Goal: Obtain resource: Download file/media

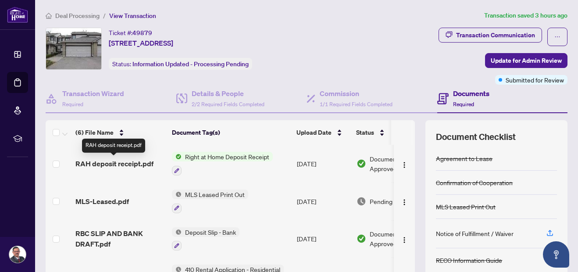
click at [131, 167] on span "RAH deposit receipt.pdf" at bounding box center [114, 163] width 78 height 11
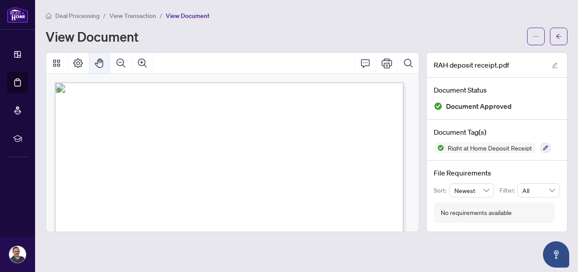
click at [98, 63] on icon "Pan Mode" at bounding box center [99, 63] width 8 height 10
click at [104, 64] on icon "Pan Mode" at bounding box center [99, 63] width 11 height 11
click at [75, 63] on icon "Page Layout" at bounding box center [78, 63] width 10 height 10
click at [53, 64] on icon "Thumbnails" at bounding box center [56, 63] width 7 height 7
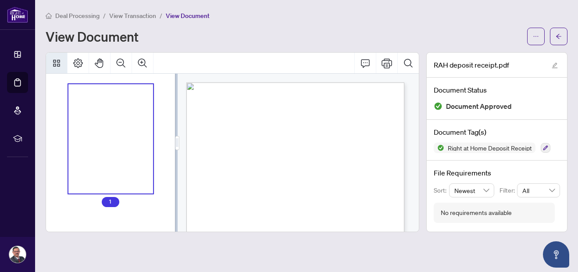
click at [232, 96] on span "Right at Home Realty" at bounding box center [215, 95] width 35 height 5
click at [82, 65] on icon "Page Layout" at bounding box center [78, 63] width 11 height 11
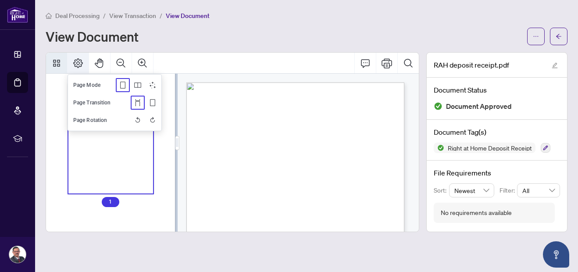
click at [121, 87] on icon "Single" at bounding box center [122, 85] width 7 height 7
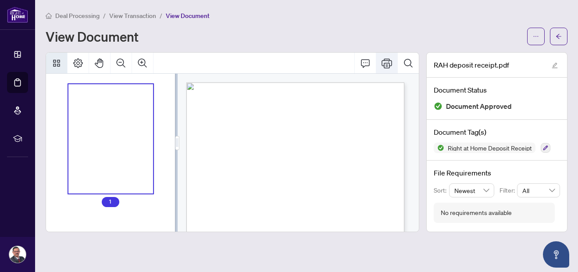
click at [392, 65] on button "Print" at bounding box center [386, 63] width 21 height 21
click at [54, 65] on icon "Thumbnails" at bounding box center [56, 63] width 11 height 11
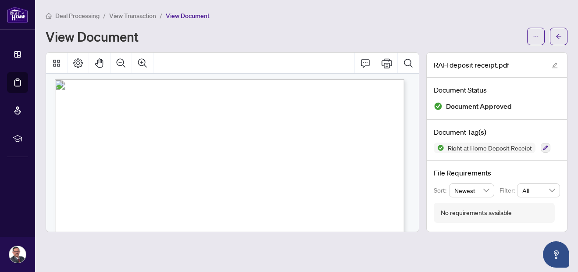
scroll to position [3, 0]
click at [556, 64] on icon "edit" at bounding box center [555, 66] width 6 height 6
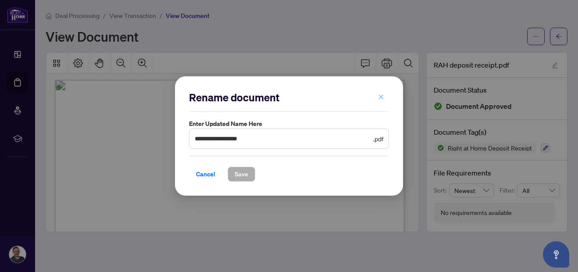
click at [382, 98] on icon "close" at bounding box center [381, 96] width 5 height 5
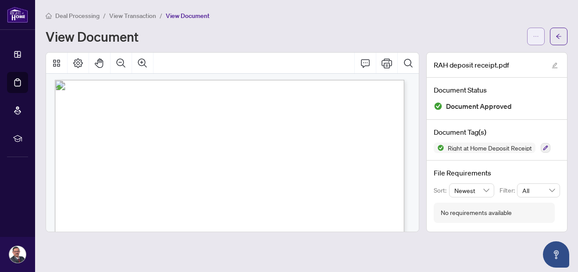
click at [538, 35] on icon "ellipsis" at bounding box center [536, 36] width 6 height 6
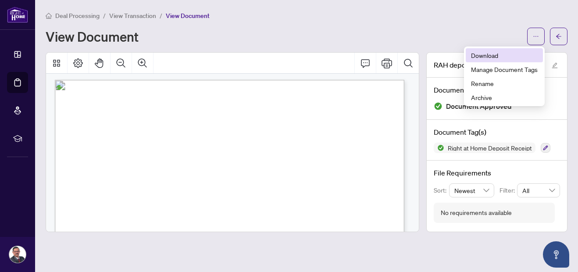
click at [486, 57] on span "Download" at bounding box center [504, 55] width 67 height 10
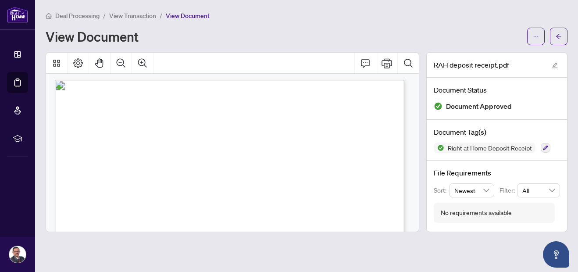
scroll to position [0, 0]
click at [558, 39] on icon "arrow-left" at bounding box center [558, 36] width 6 height 6
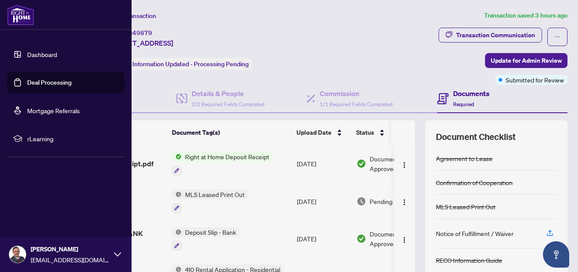
click at [31, 58] on link "Dashboard" at bounding box center [42, 54] width 30 height 8
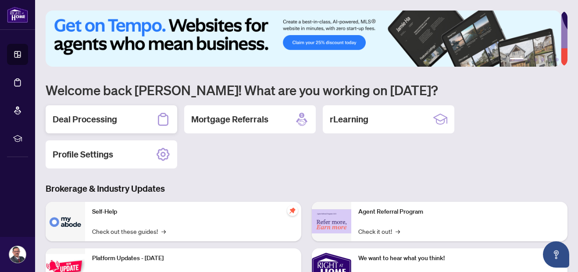
click at [127, 114] on div "Deal Processing" at bounding box center [112, 119] width 132 height 28
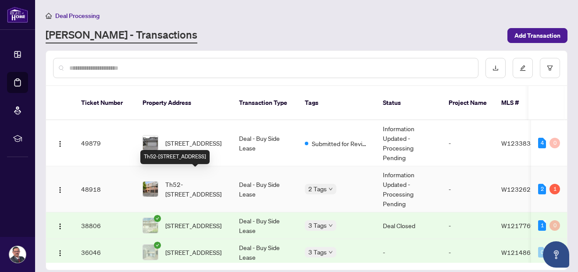
click at [217, 186] on span "Th52-[STREET_ADDRESS]" at bounding box center [195, 188] width 60 height 19
